Goal: Transaction & Acquisition: Purchase product/service

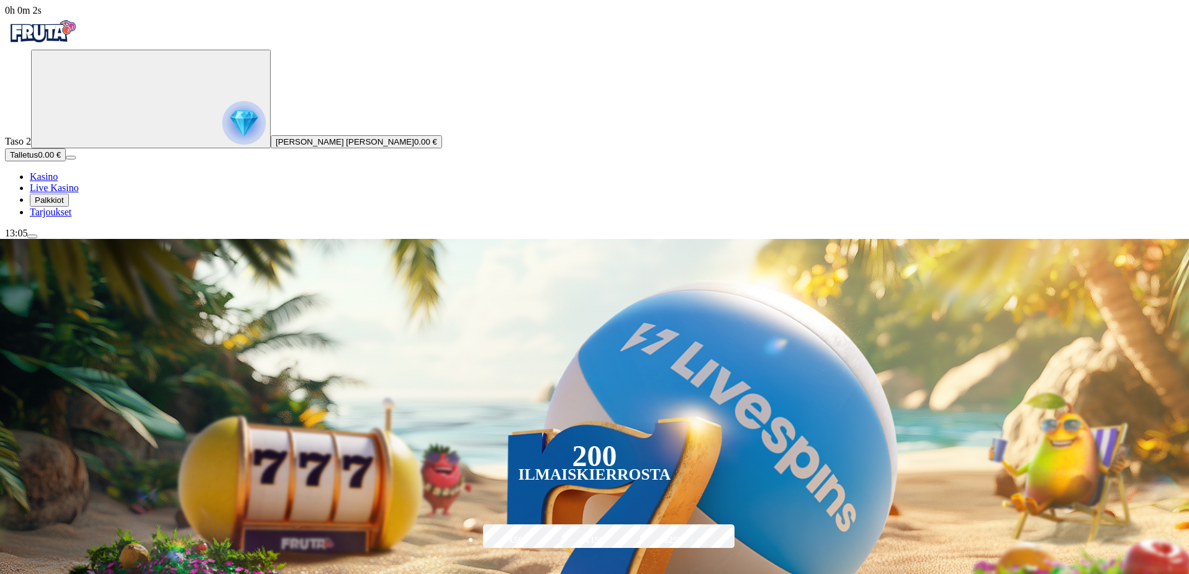
type input "*"
type input "**"
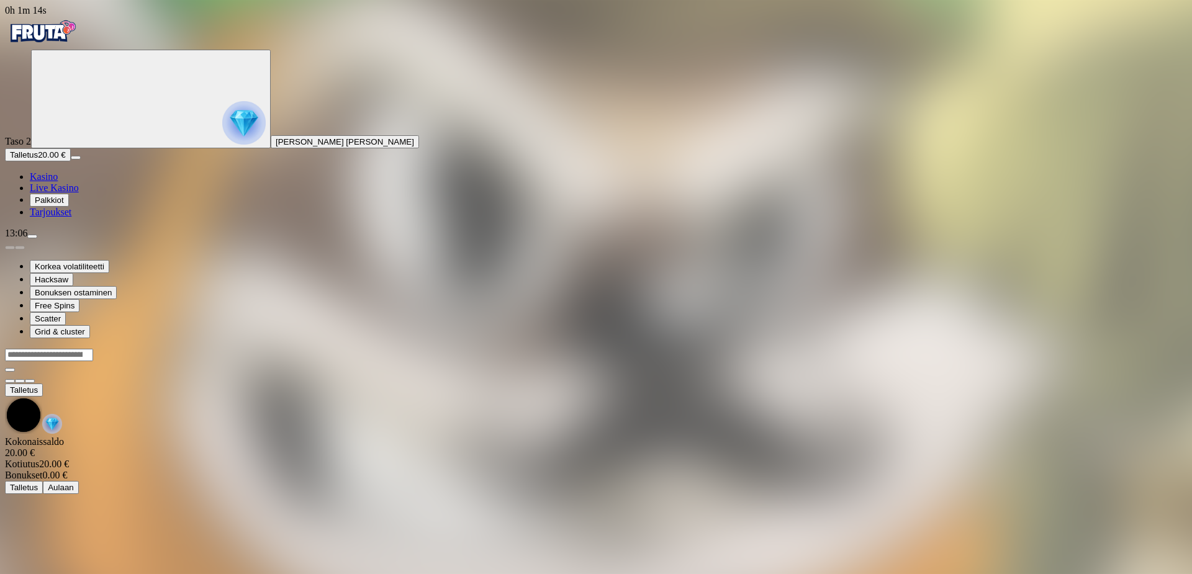
click at [352, 361] on div at bounding box center [596, 361] width 1182 height 0
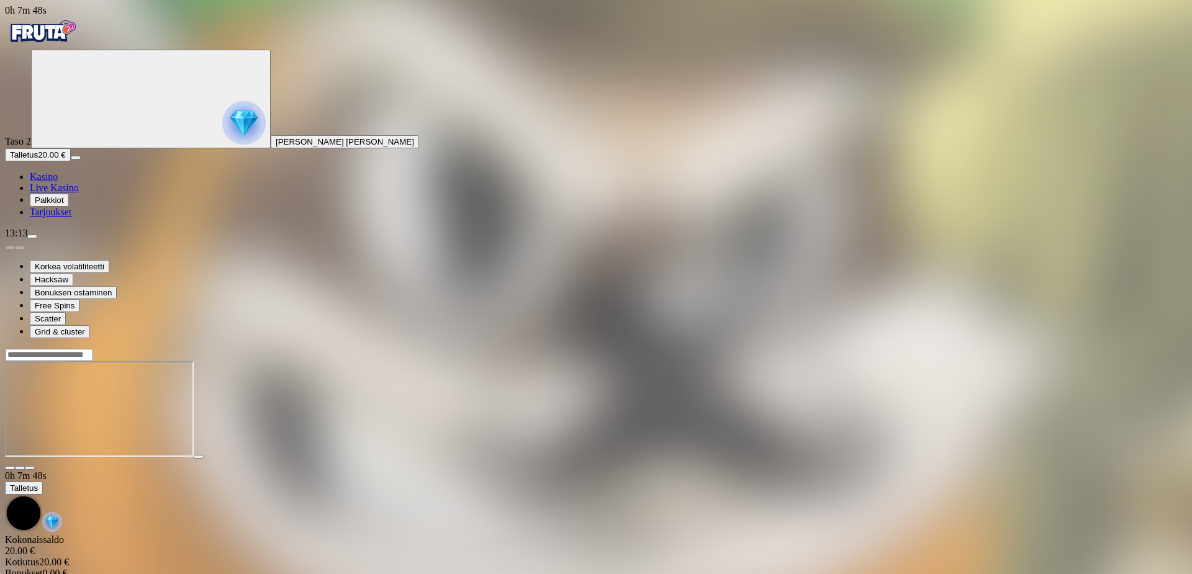
click at [222, 145] on img "Primary" at bounding box center [243, 122] width 43 height 43
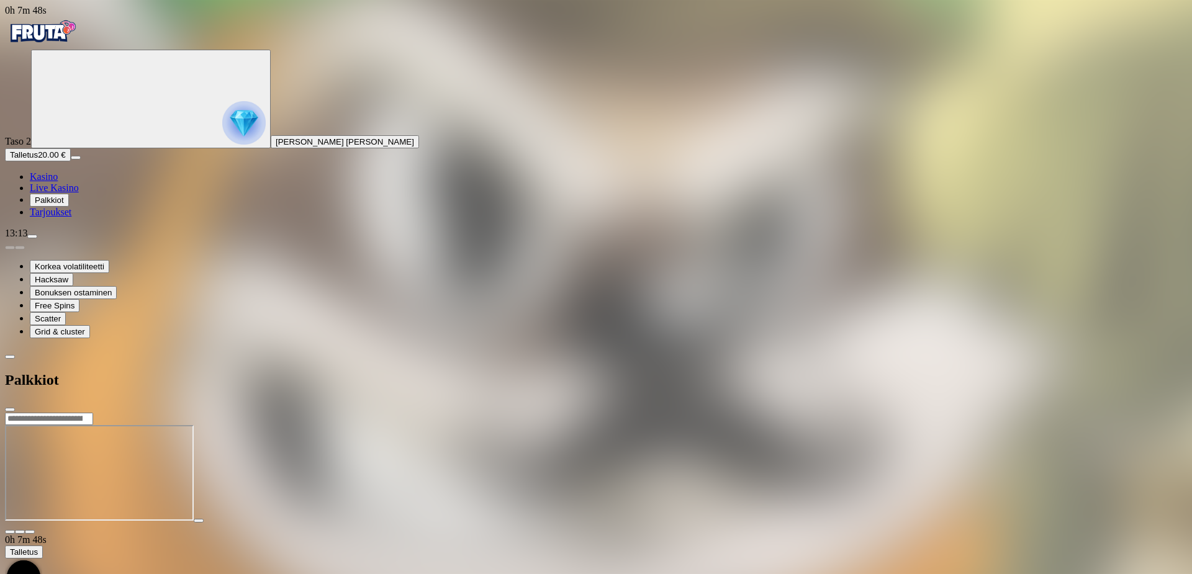
scroll to position [86, 0]
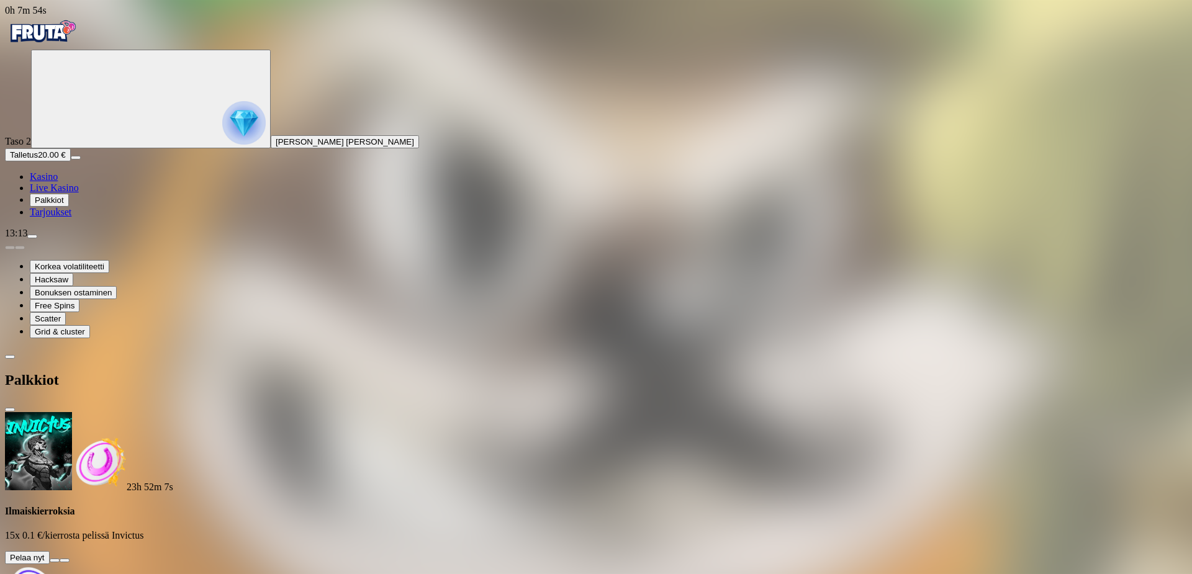
click at [60, 559] on button at bounding box center [55, 561] width 10 height 4
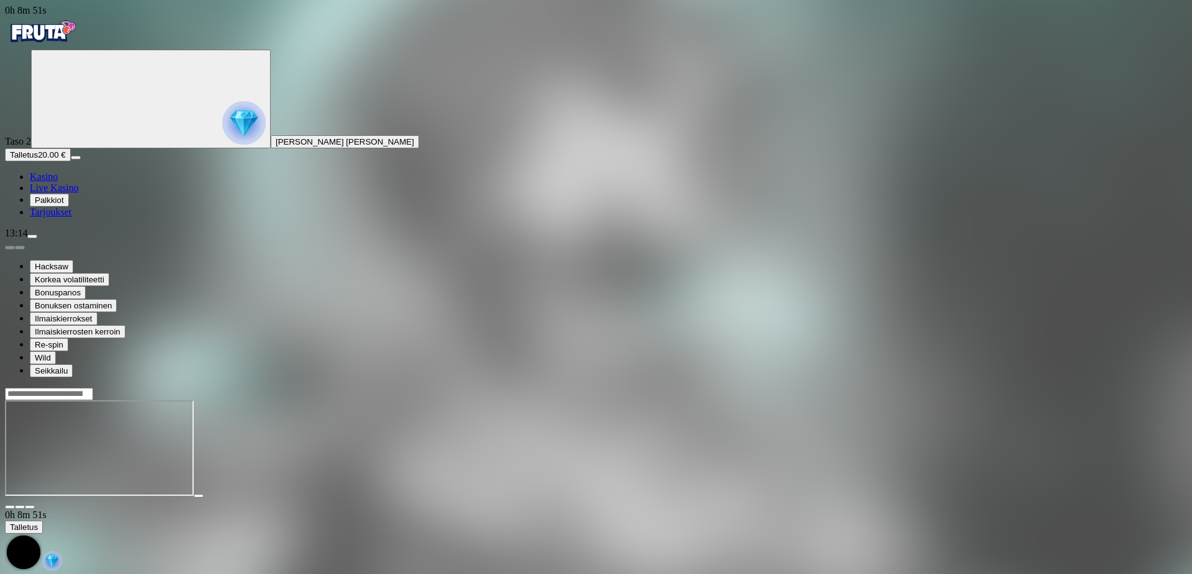
click at [58, 182] on span "Kasino" at bounding box center [44, 176] width 28 height 11
